Goal: Transaction & Acquisition: Purchase product/service

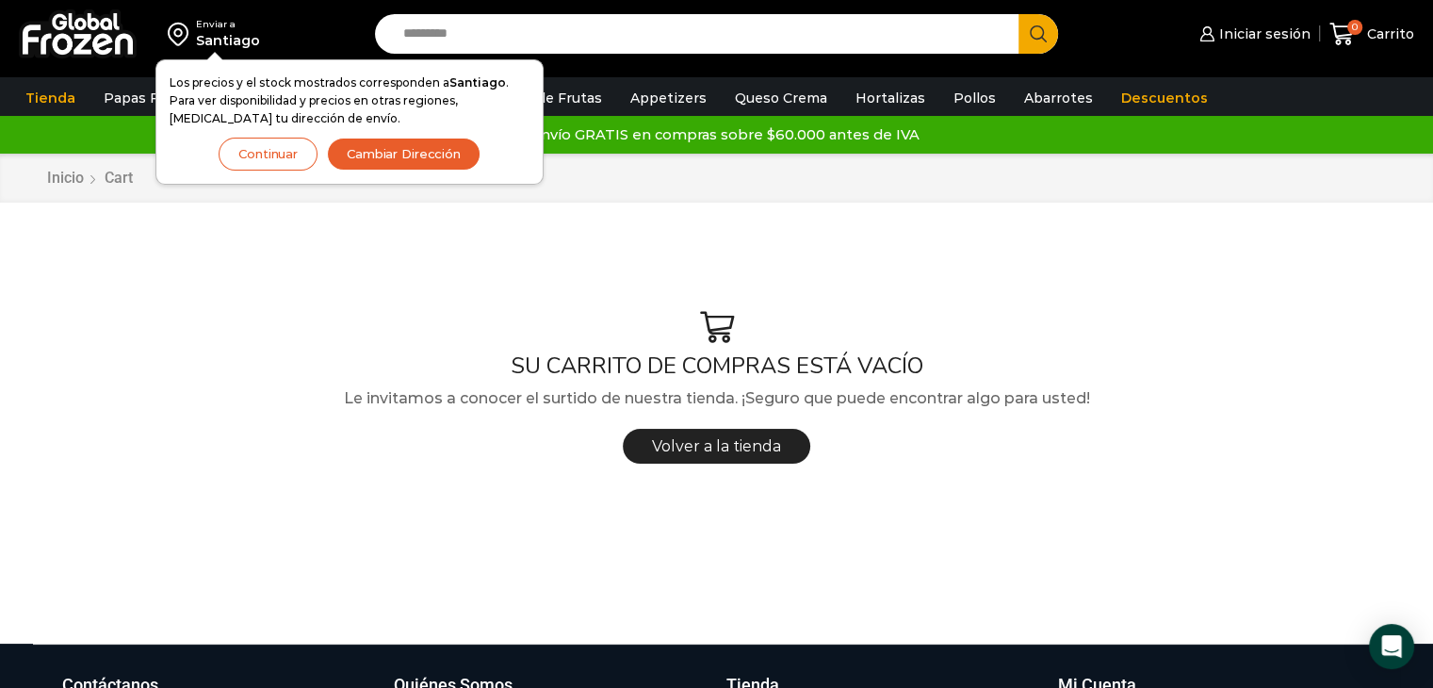
click at [252, 152] on button "Continuar" at bounding box center [268, 154] width 99 height 33
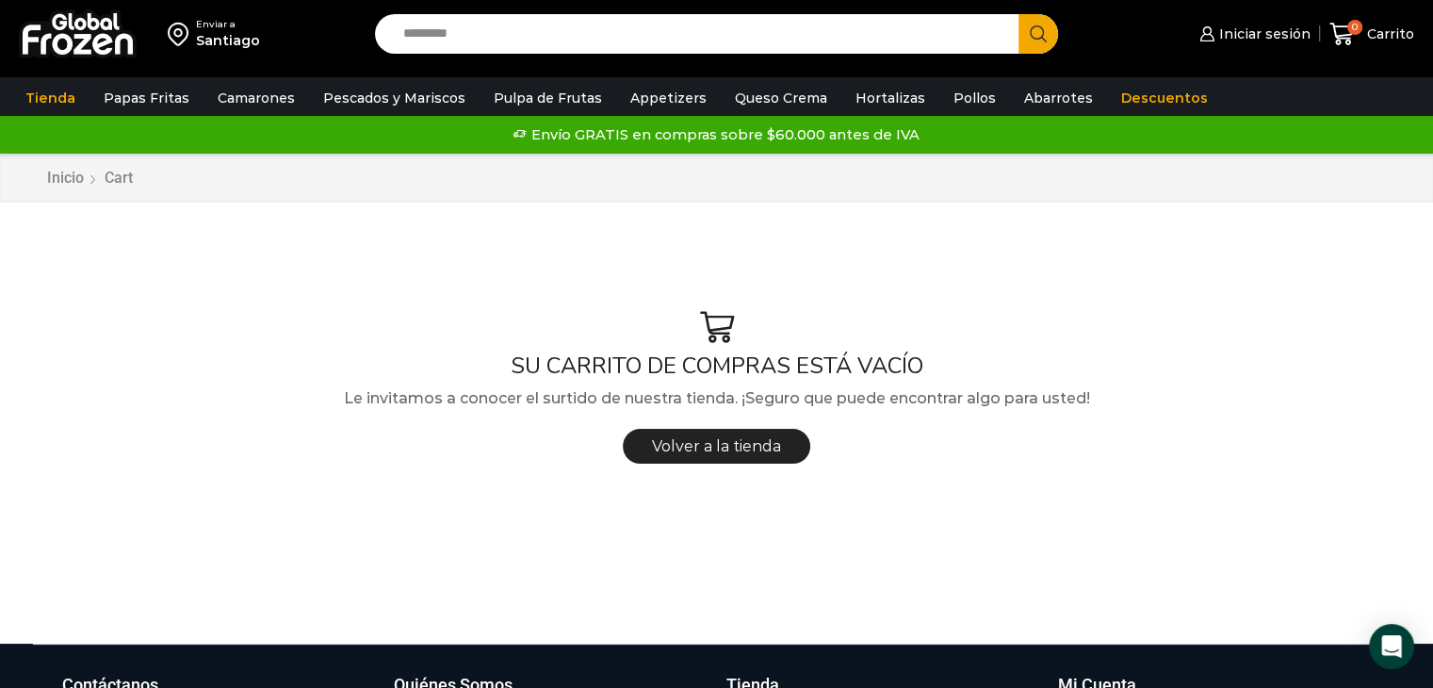
click at [479, 29] on input "Search input" at bounding box center [702, 34] width 616 height 40
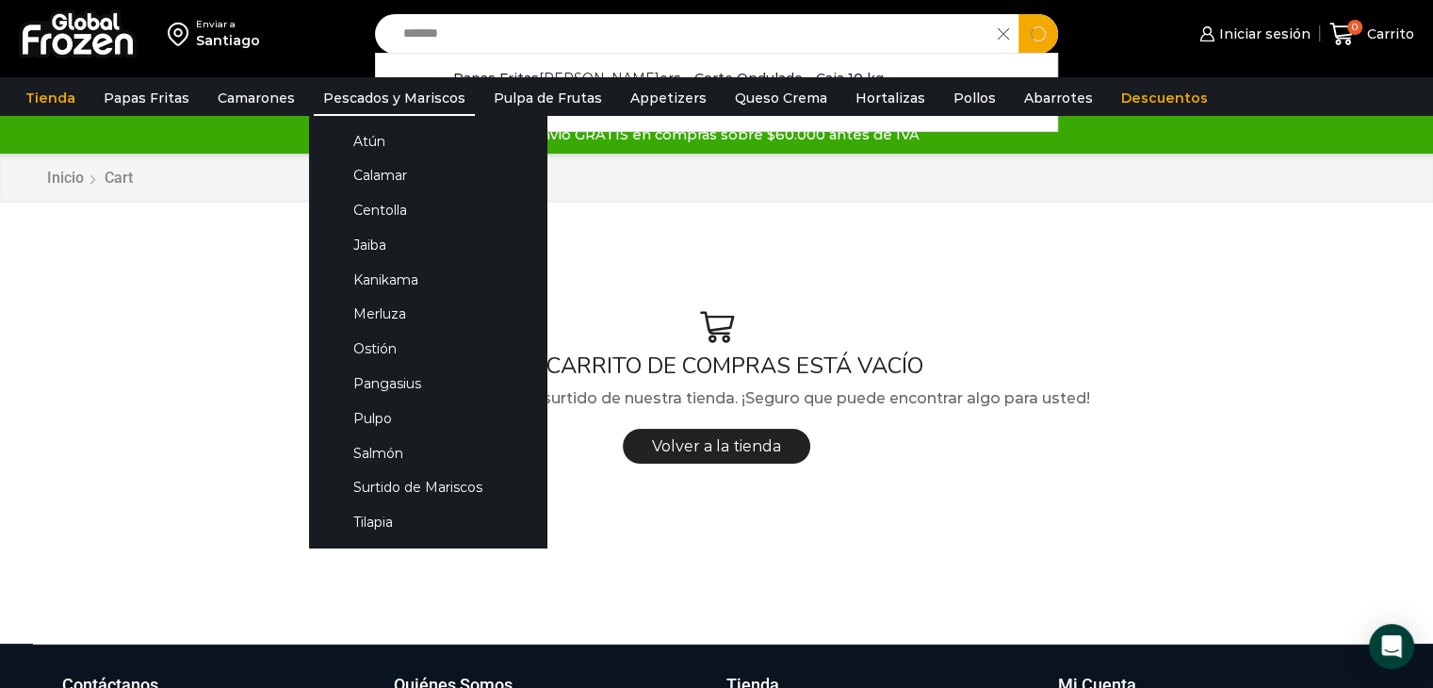
type input "*******"
click at [1018, 14] on button "Search" at bounding box center [1038, 34] width 40 height 40
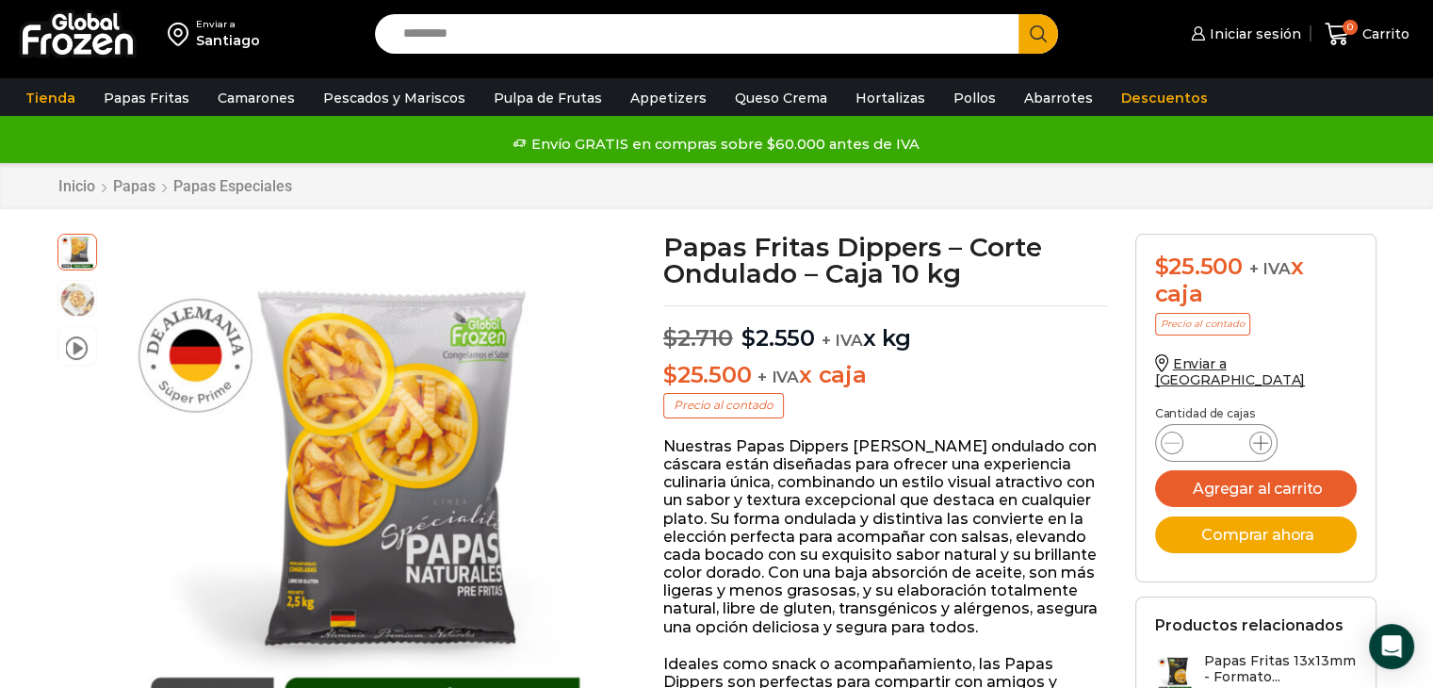
click at [1257, 435] on icon at bounding box center [1260, 442] width 15 height 15
type input "*"
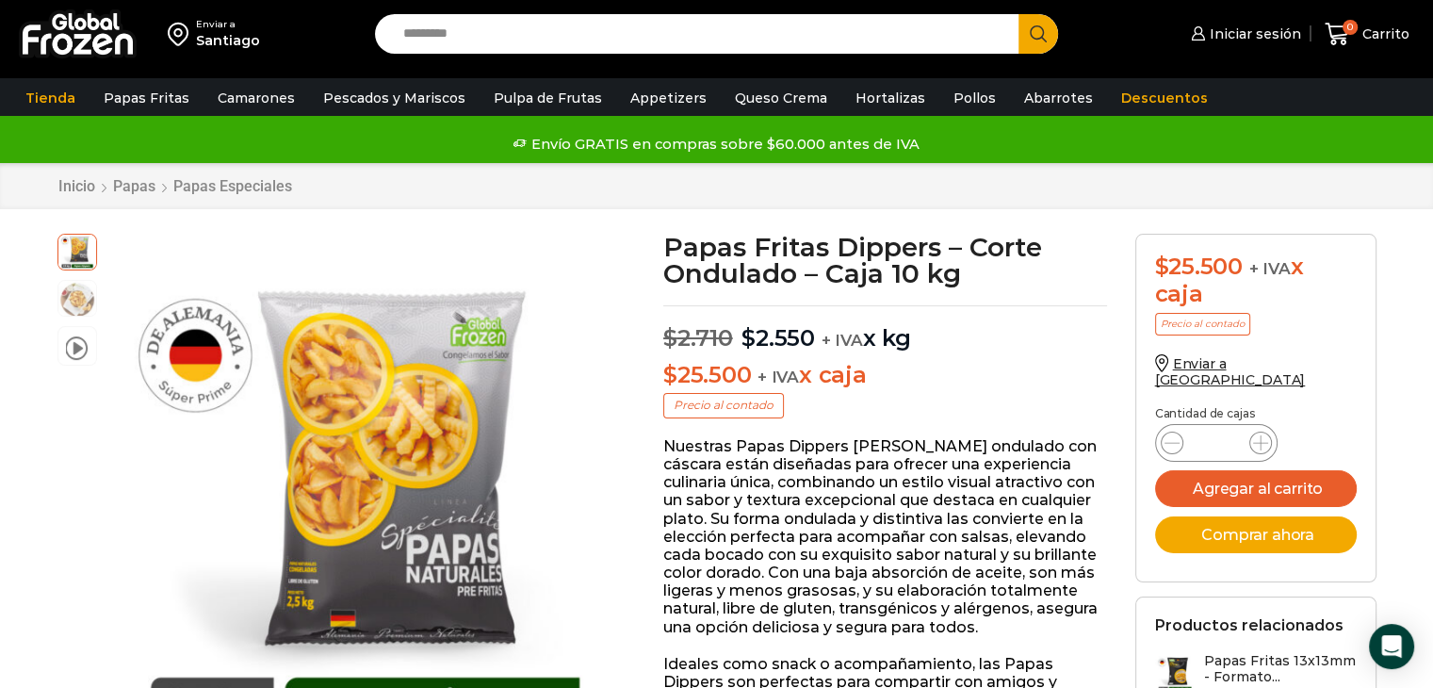
click at [1291, 189] on div "Inicio Papas Papas Especiales" at bounding box center [716, 186] width 1347 height 18
click at [1250, 473] on button "Agregar al carrito" at bounding box center [1256, 488] width 202 height 37
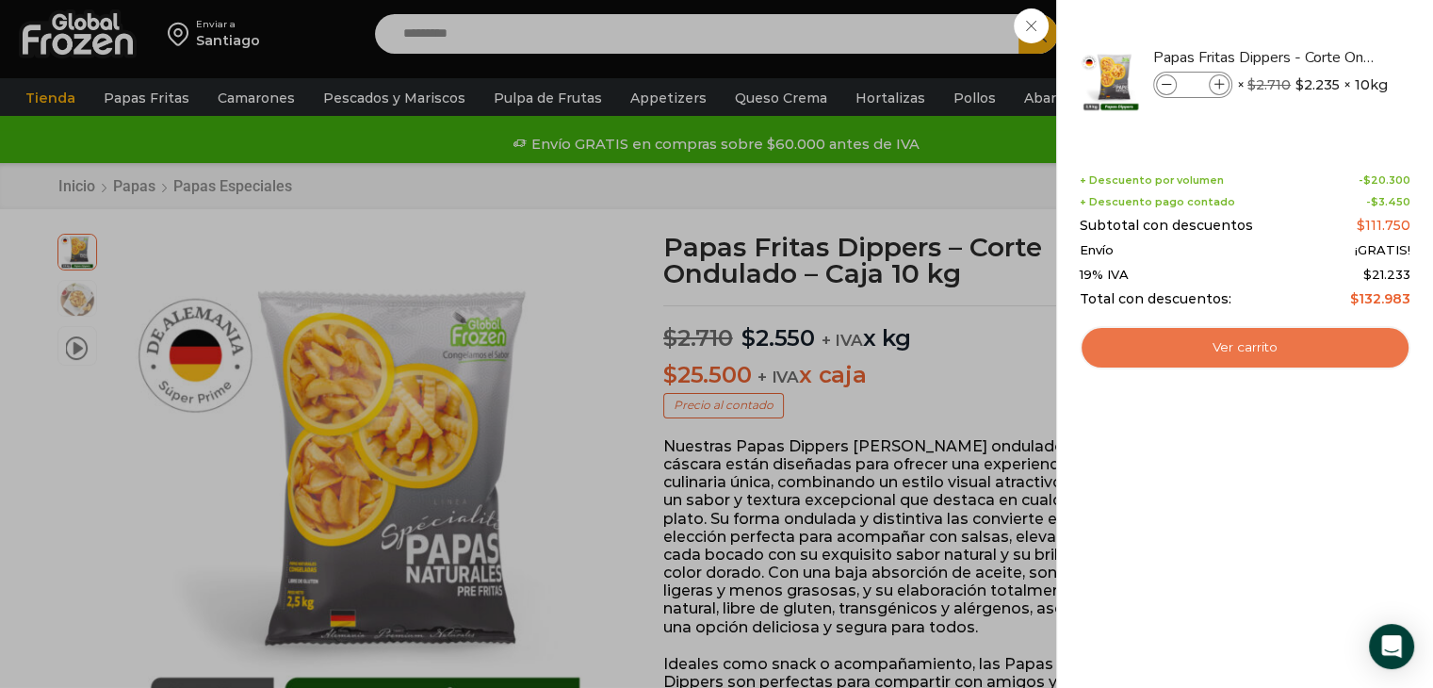
click at [1233, 353] on link "Ver carrito" at bounding box center [1245, 347] width 331 height 43
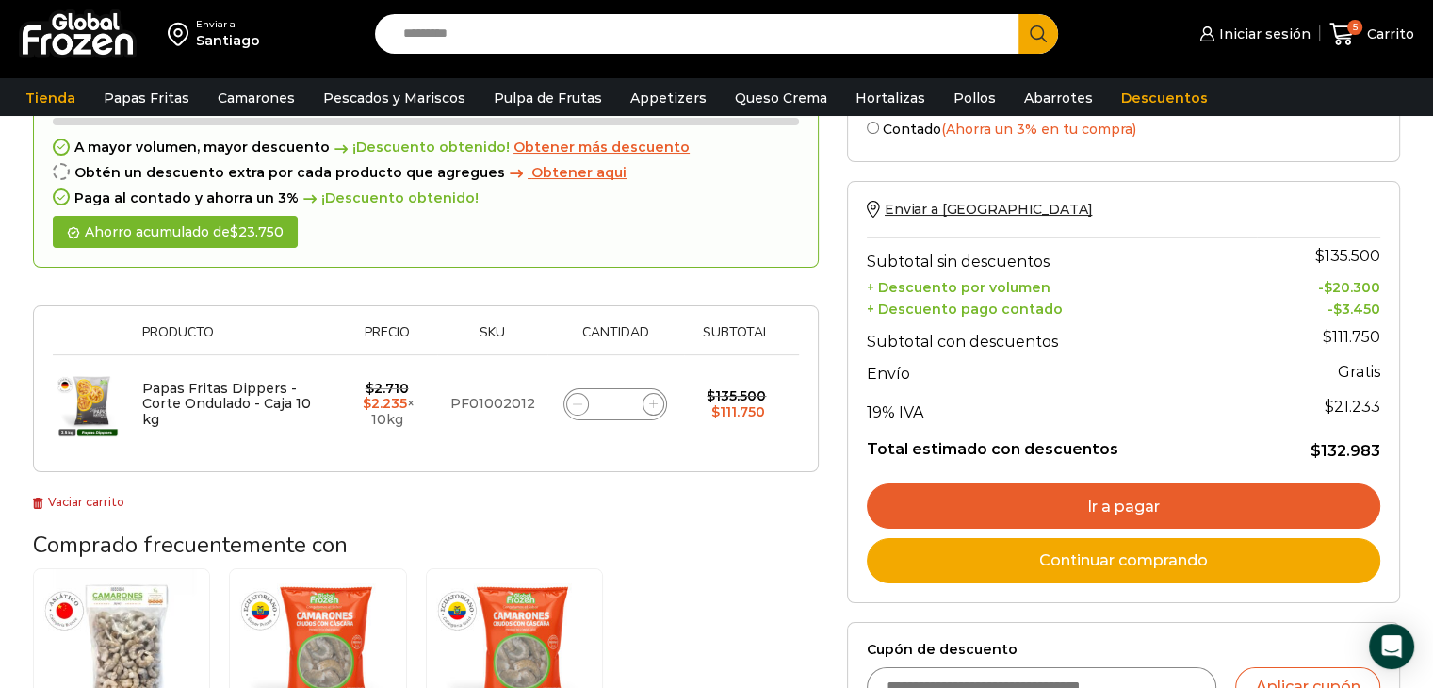
scroll to position [132, 0]
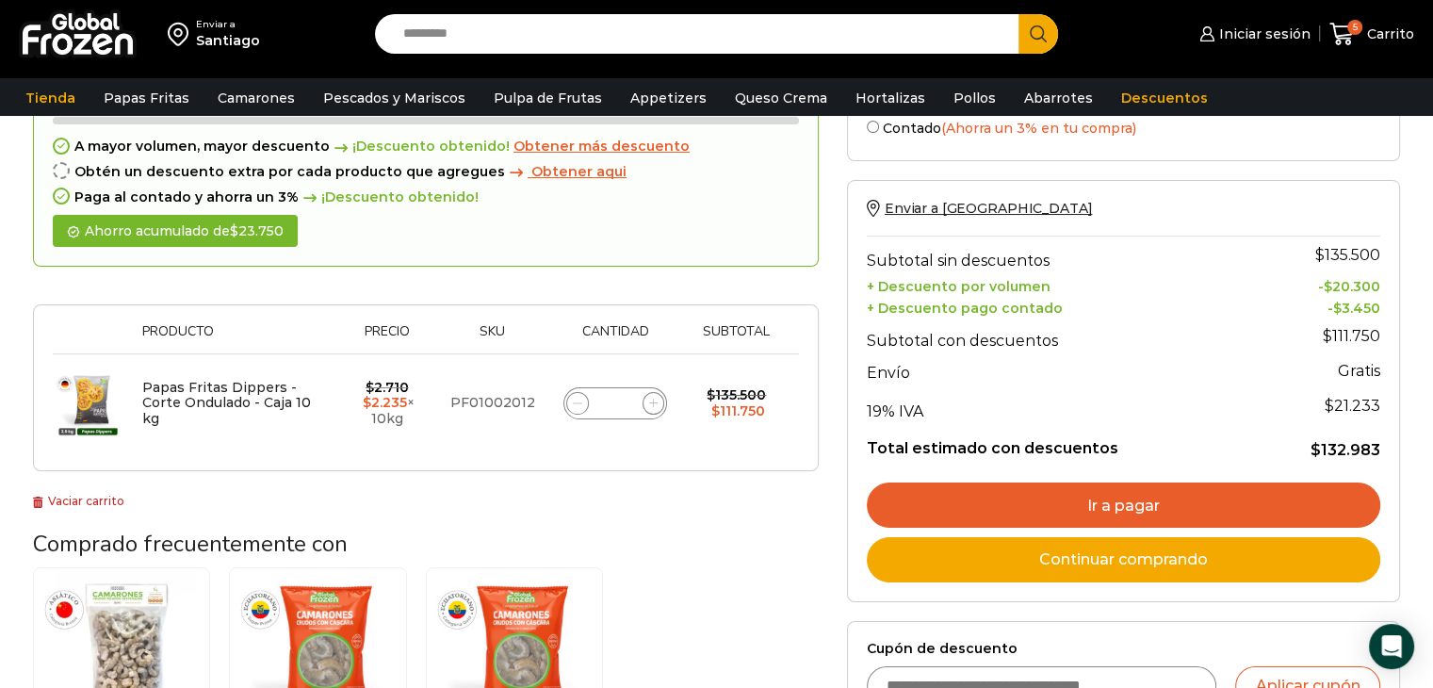
click at [1100, 492] on link "Ir a pagar" at bounding box center [1123, 504] width 513 height 45
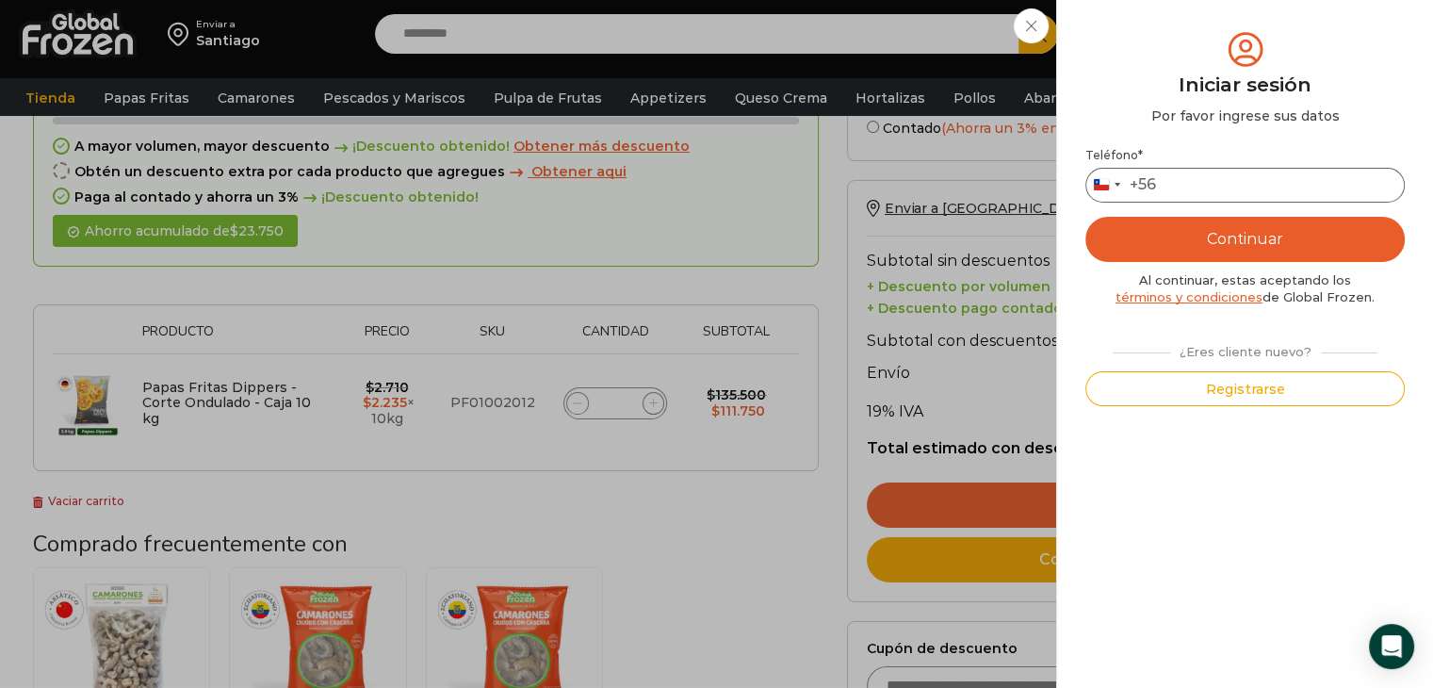
click at [1191, 182] on input "Teléfono *" at bounding box center [1244, 185] width 319 height 35
type input "*********"
click at [1232, 385] on button "Registrarse" at bounding box center [1244, 388] width 319 height 35
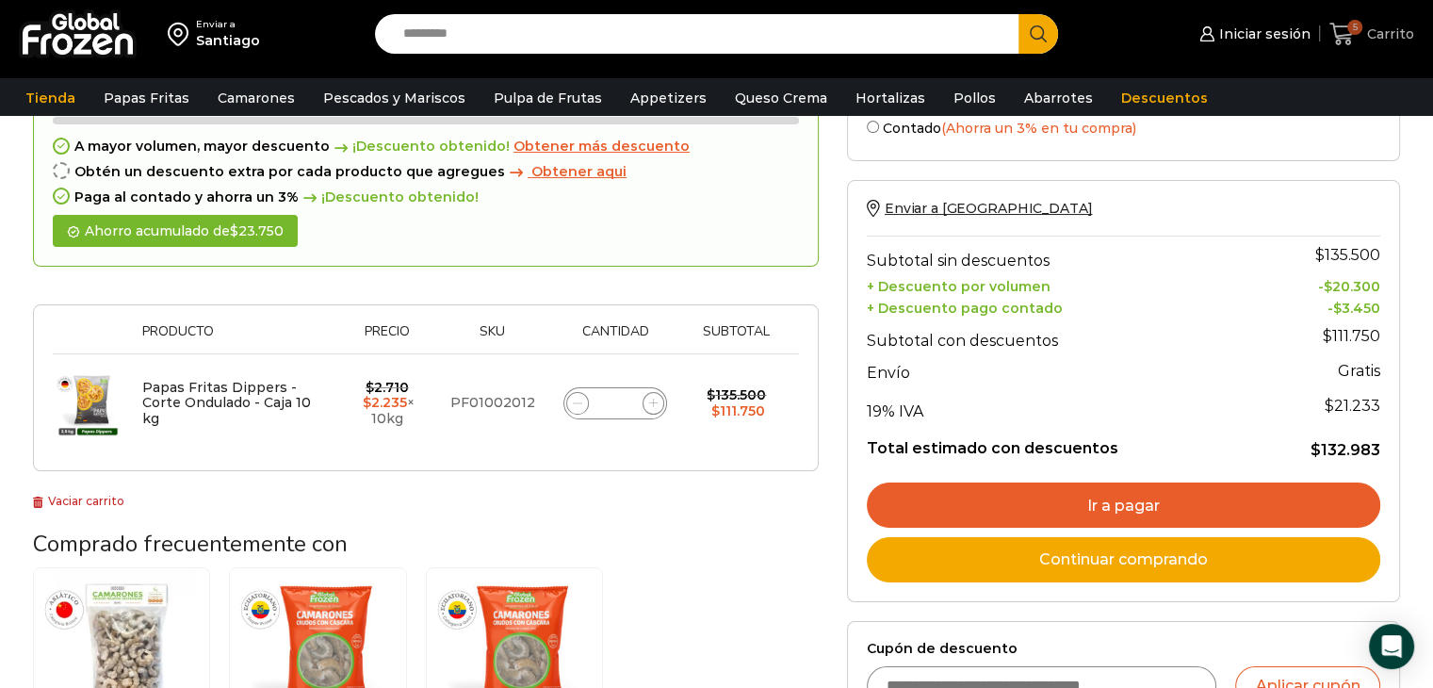
click at [1341, 45] on icon at bounding box center [1341, 34] width 25 height 25
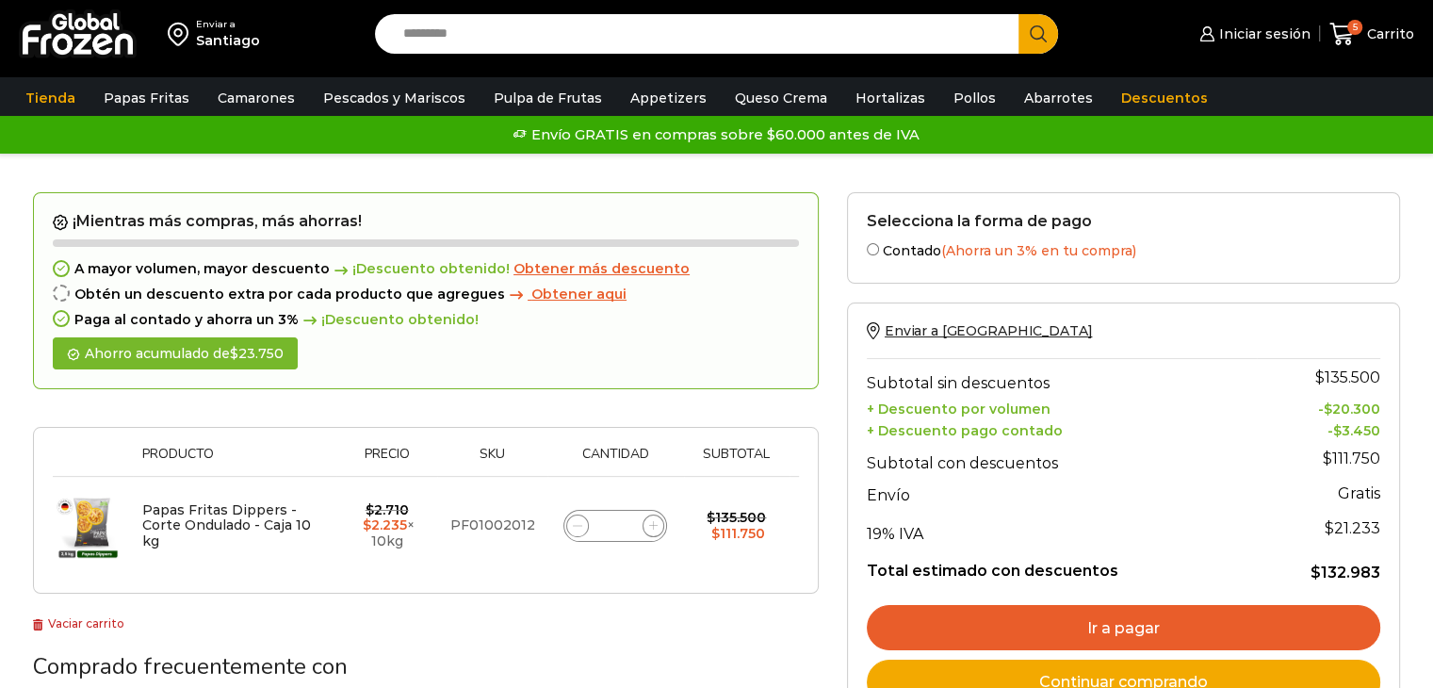
click at [1120, 625] on link "Ir a pagar" at bounding box center [1123, 627] width 513 height 45
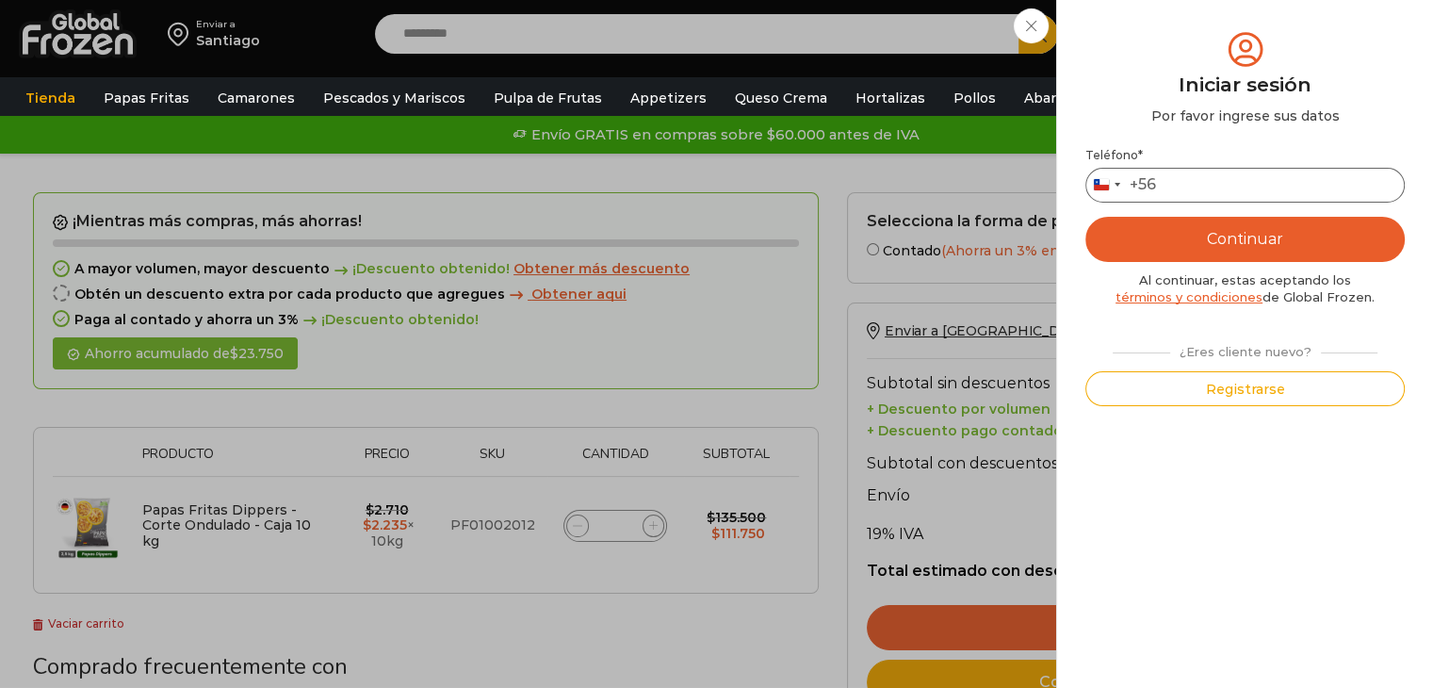
click at [1235, 179] on input "Teléfono *" at bounding box center [1244, 185] width 319 height 35
type input "*********"
click at [1217, 241] on button "Continuar" at bounding box center [1244, 239] width 319 height 45
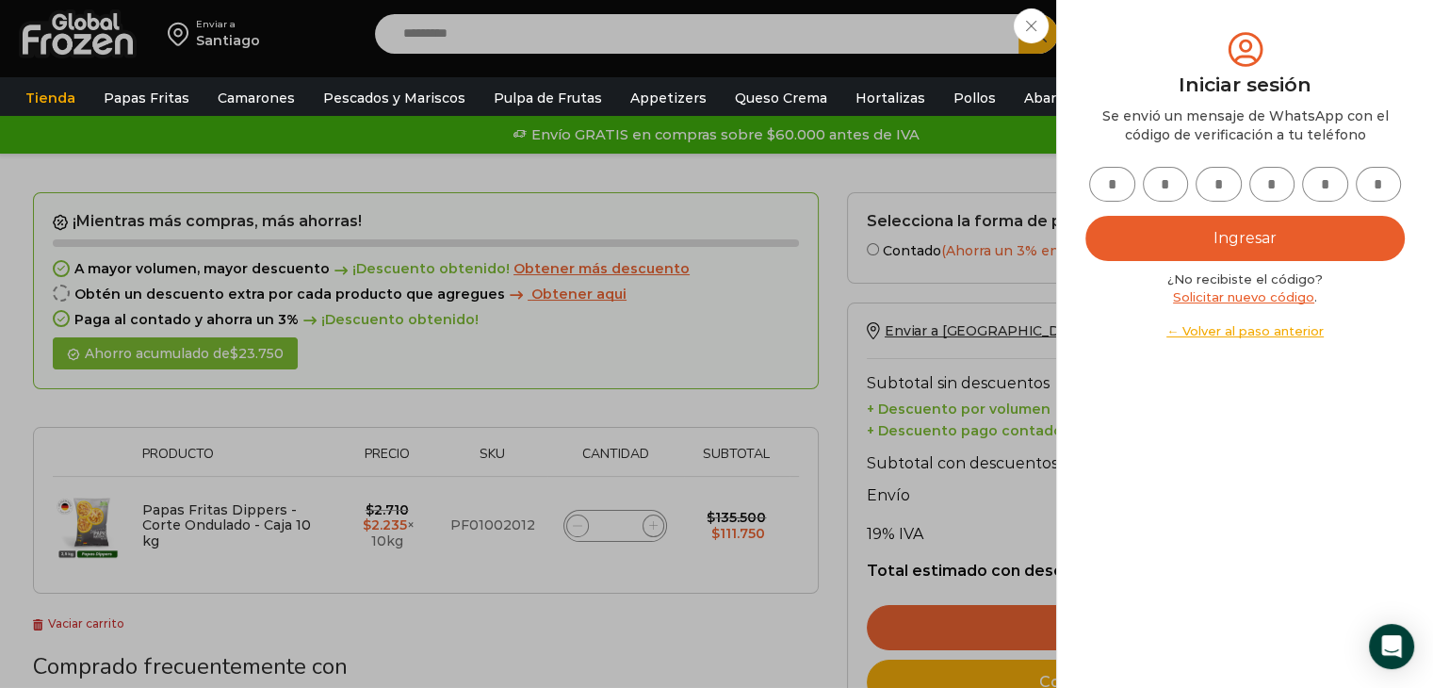
click at [1124, 196] on input "text" at bounding box center [1112, 184] width 46 height 35
type input "*"
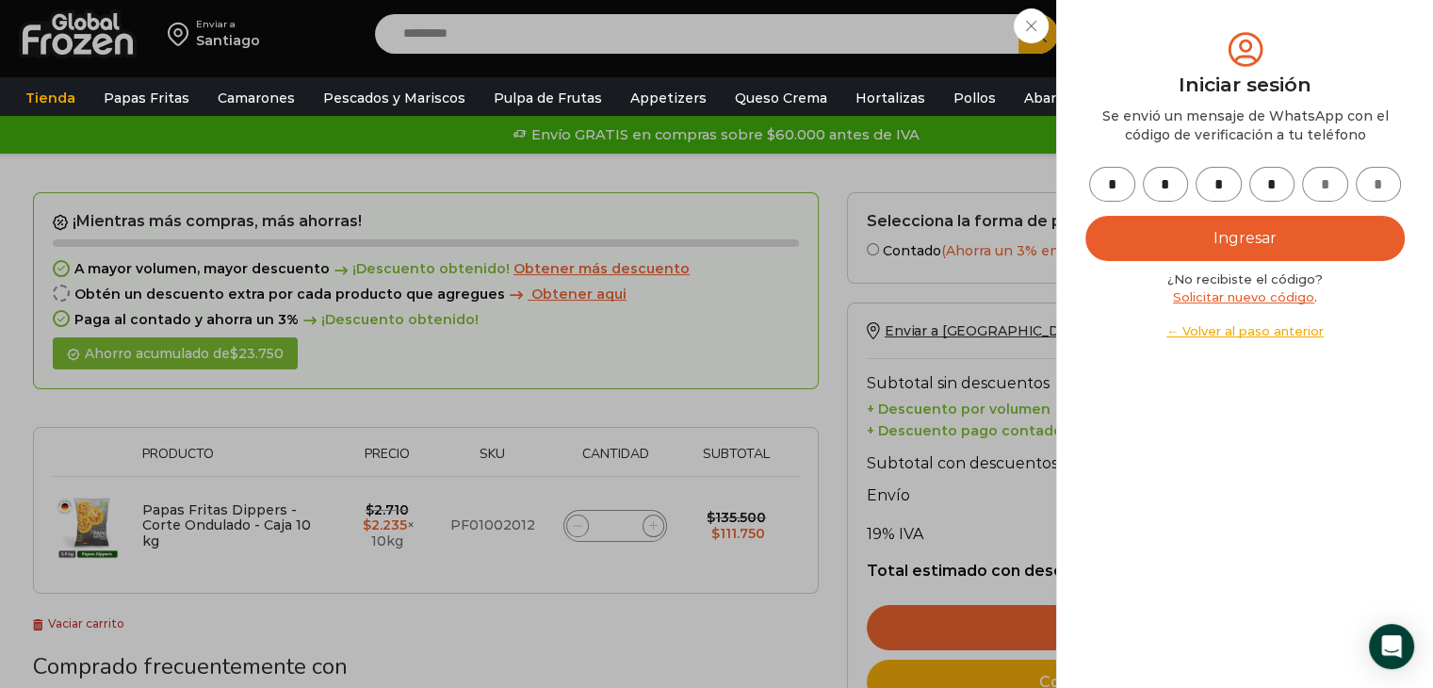
type input "*"
click at [1255, 224] on button "Ingresar" at bounding box center [1244, 238] width 319 height 45
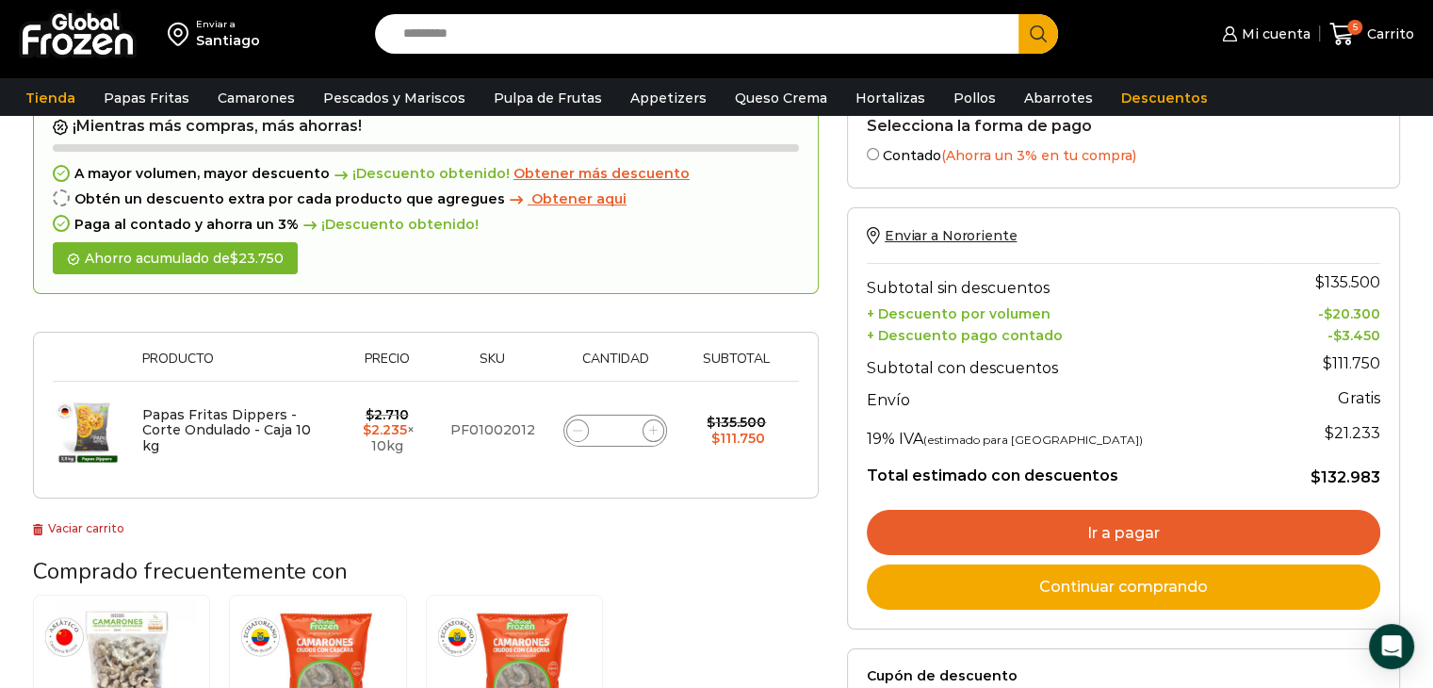
scroll to position [104, 0]
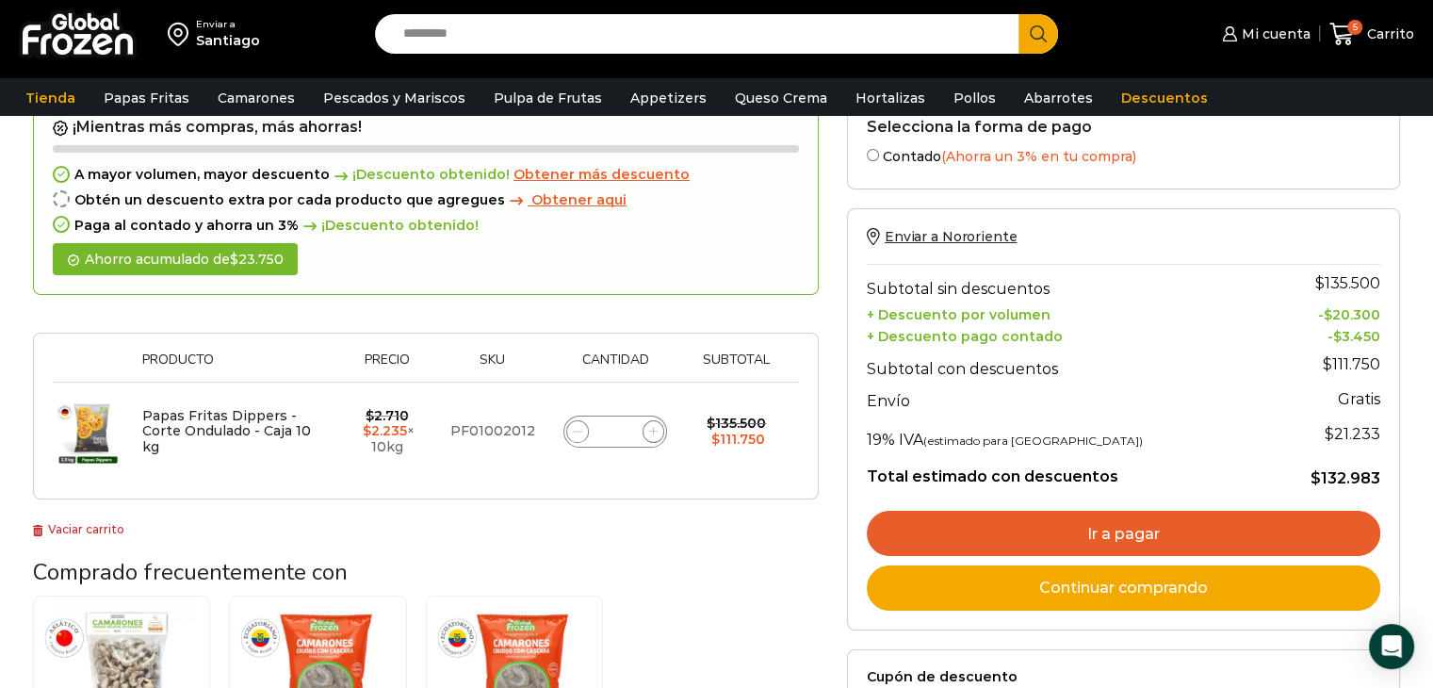
click at [1113, 518] on link "Ir a pagar" at bounding box center [1123, 533] width 513 height 45
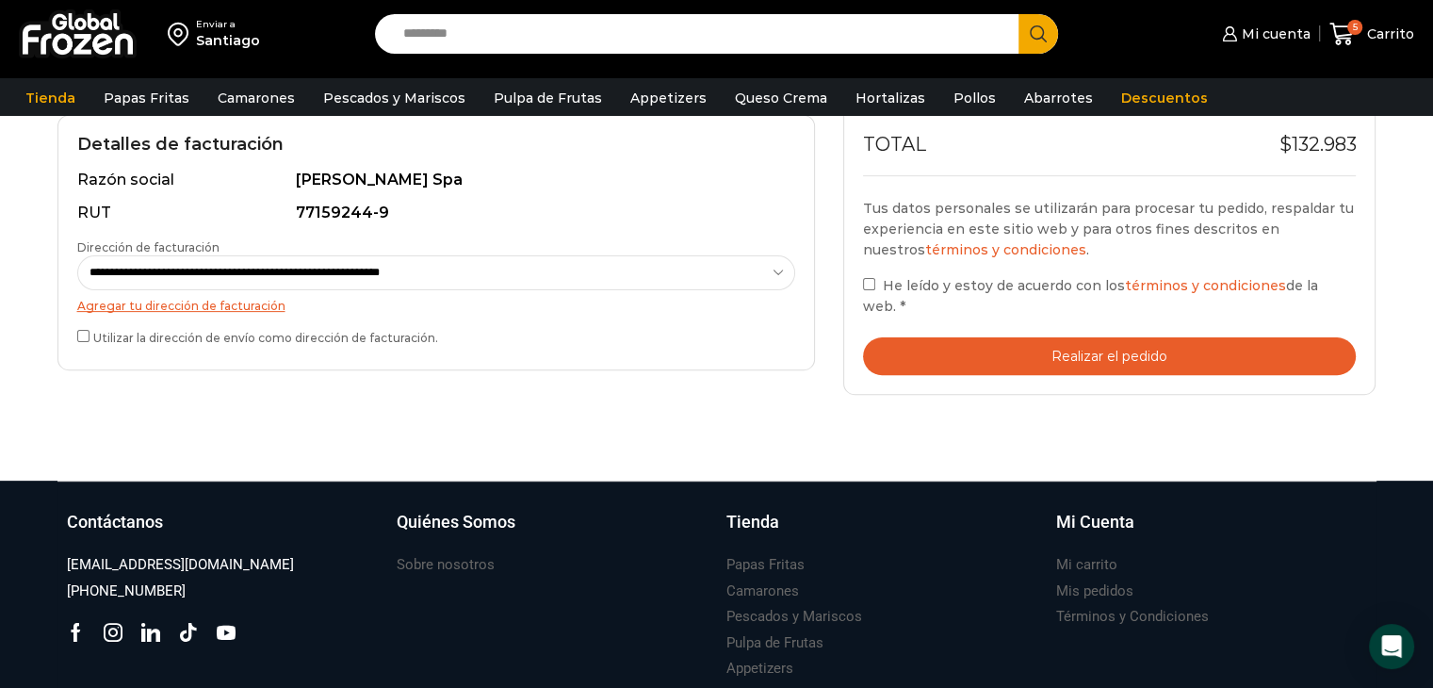
scroll to position [546, 0]
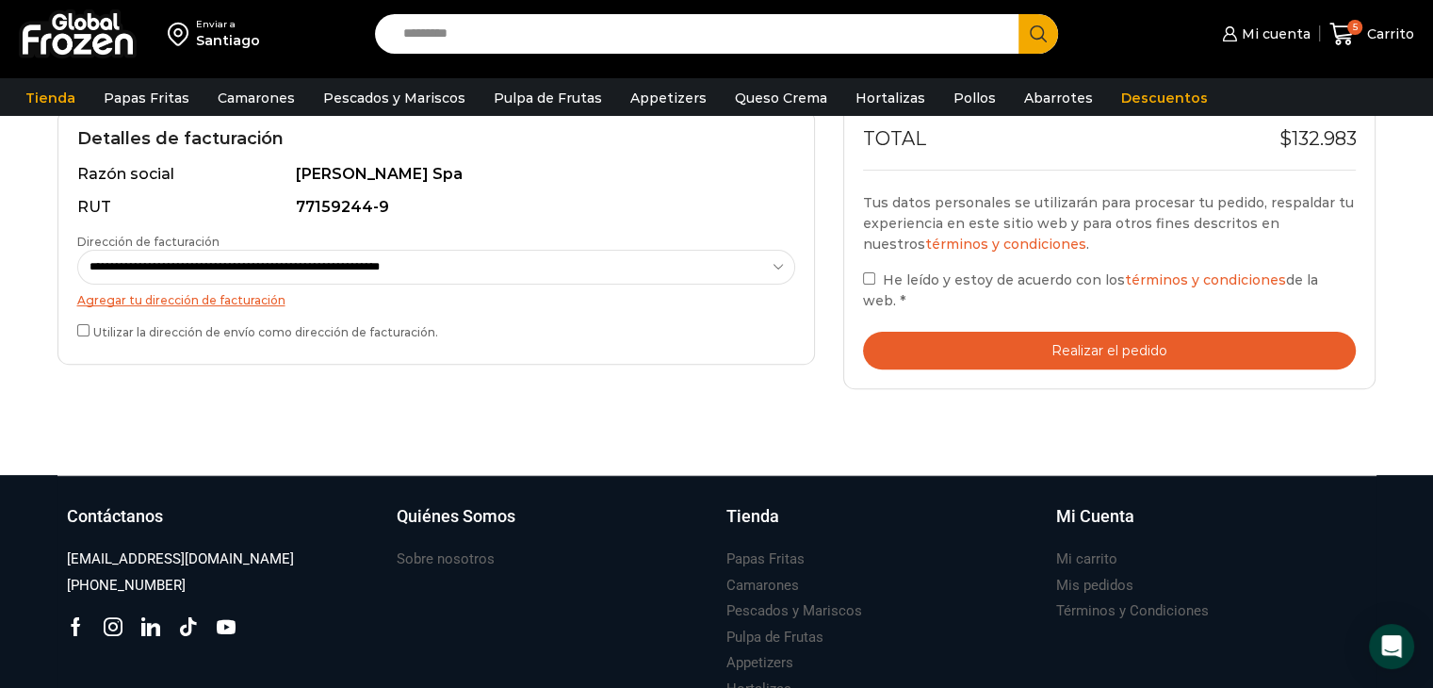
click at [1077, 351] on button "Realizar el pedido" at bounding box center [1110, 351] width 494 height 39
